Goal: Use online tool/utility

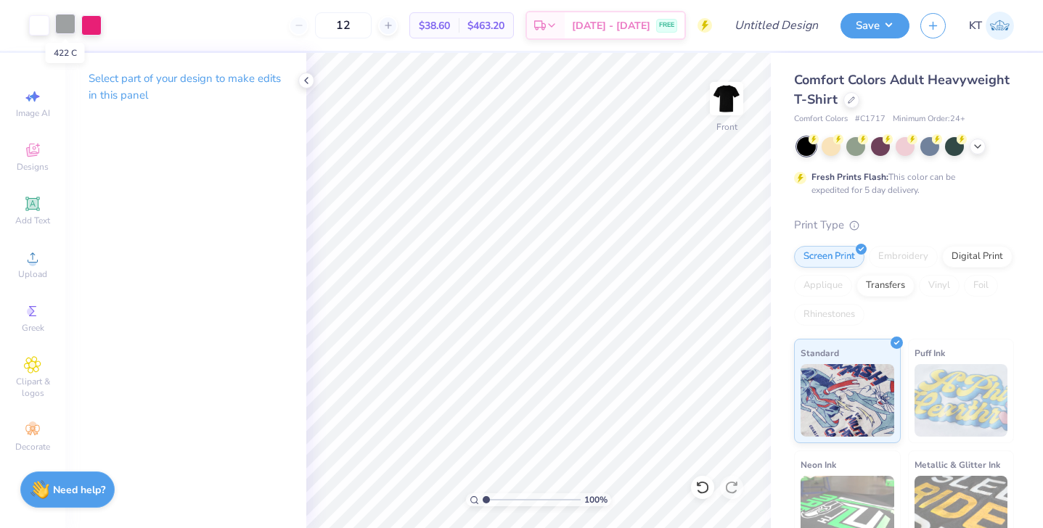
click at [61, 25] on div at bounding box center [65, 24] width 20 height 20
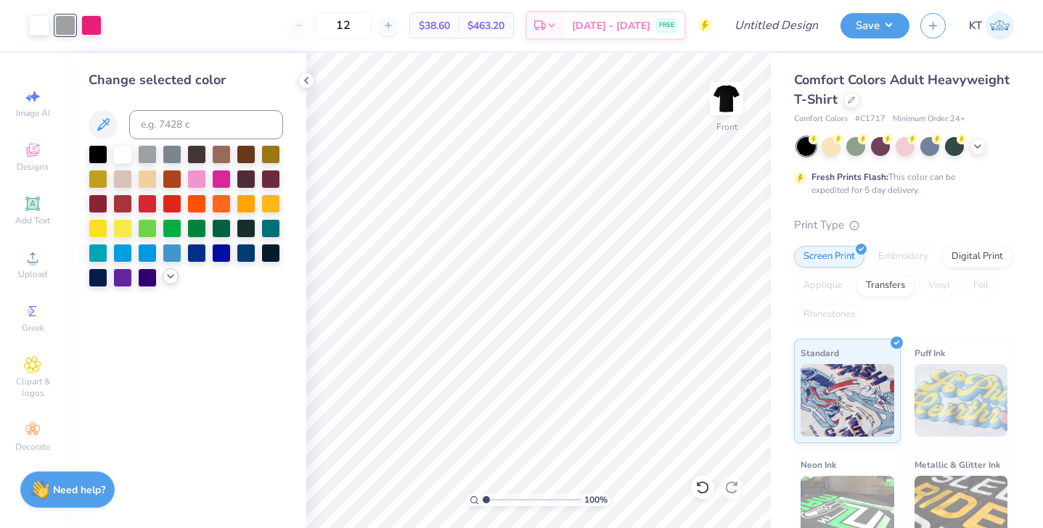
click at [170, 280] on icon at bounding box center [171, 277] width 12 height 12
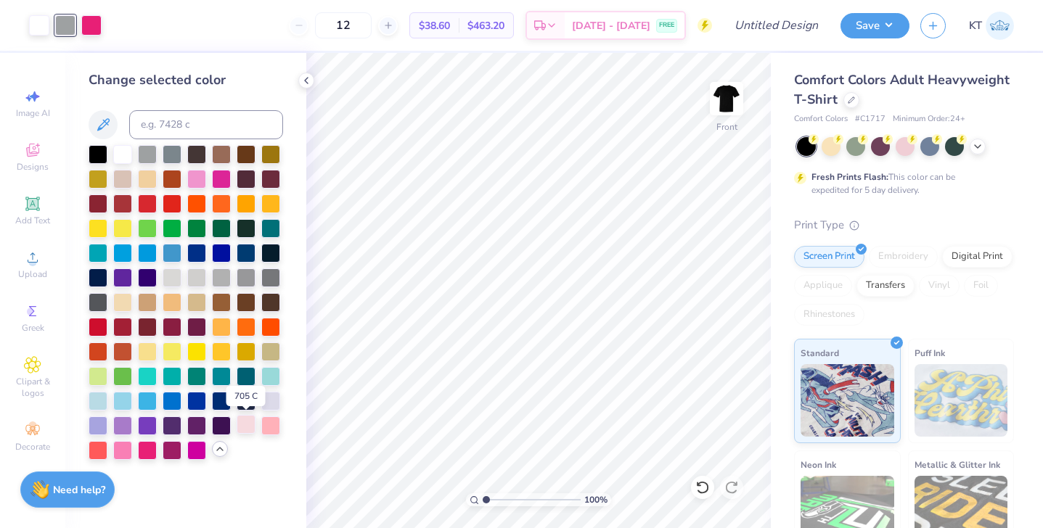
click at [250, 430] on div at bounding box center [246, 424] width 19 height 19
click at [273, 427] on div at bounding box center [270, 424] width 19 height 19
click at [126, 448] on div at bounding box center [122, 449] width 19 height 19
click at [301, 79] on icon at bounding box center [306, 81] width 12 height 12
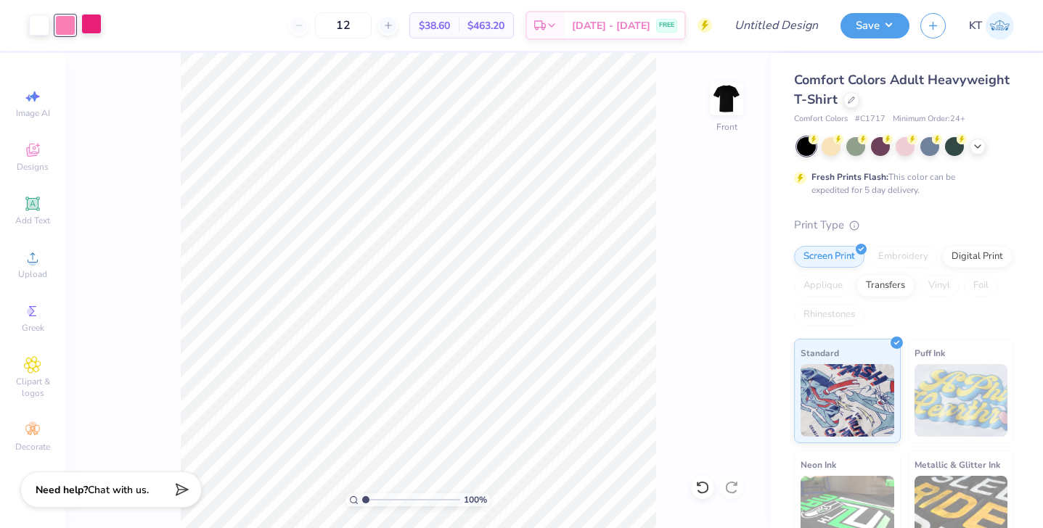
click at [94, 27] on div at bounding box center [91, 24] width 20 height 20
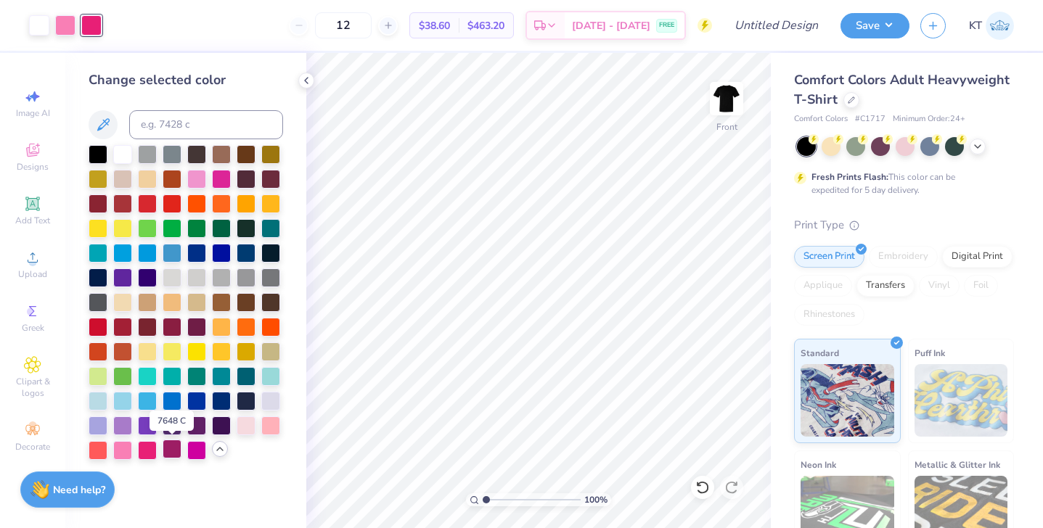
click at [165, 448] on div at bounding box center [172, 449] width 19 height 19
click at [147, 451] on div at bounding box center [147, 449] width 19 height 19
click at [221, 180] on div at bounding box center [221, 177] width 19 height 19
click at [150, 441] on div at bounding box center [147, 449] width 19 height 19
click at [309, 78] on icon at bounding box center [306, 81] width 12 height 12
